Goal: Find specific page/section: Find specific page/section

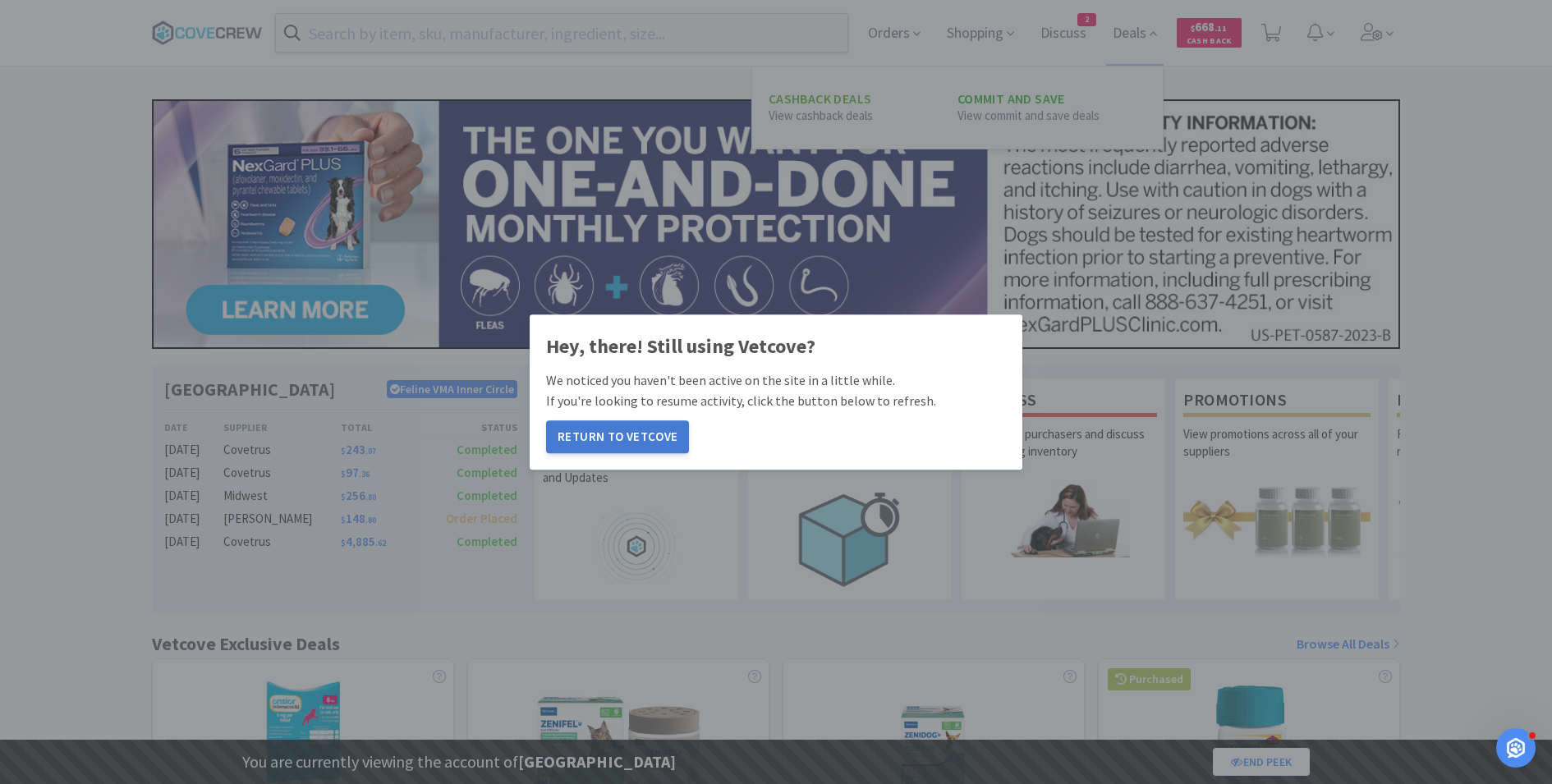
click at [629, 436] on button "Return to Vetcove" at bounding box center [617, 437] width 143 height 33
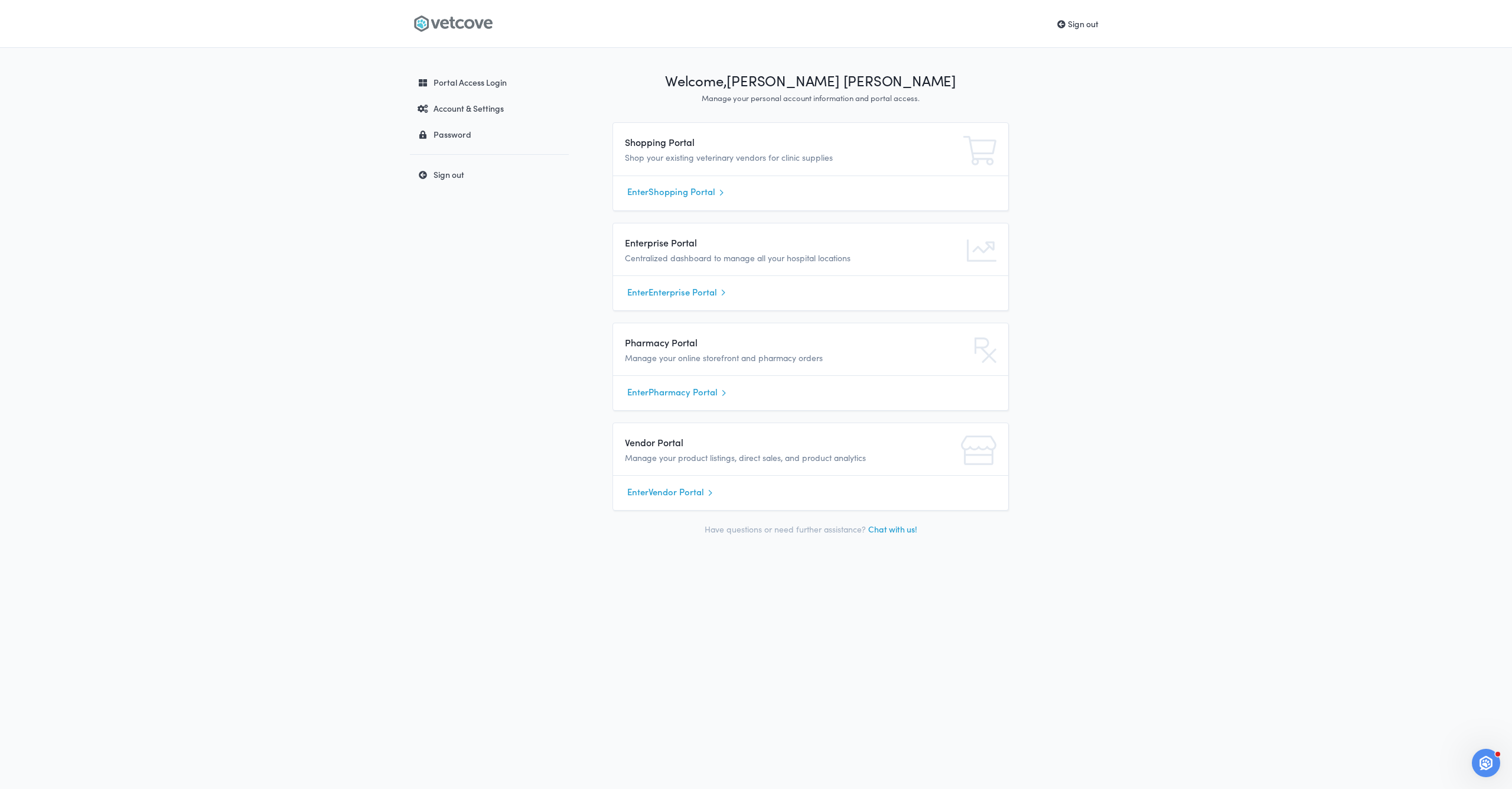
click at [640, 389] on link "Enter Pharmacy Portal" at bounding box center [810, 392] width 367 height 18
